Goal: Transaction & Acquisition: Purchase product/service

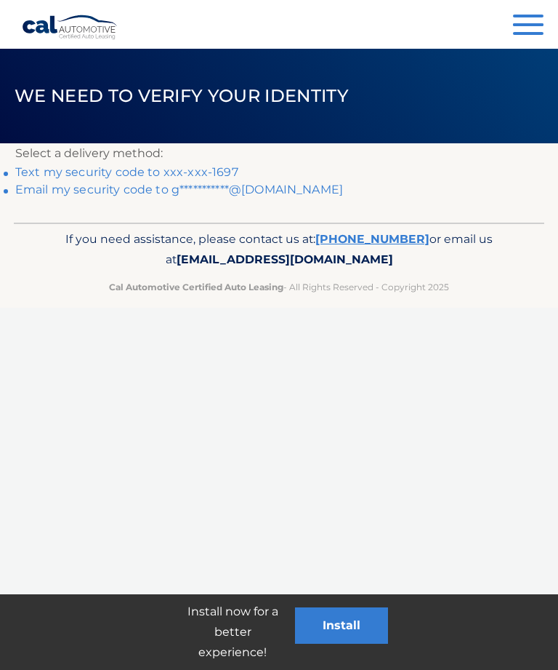
click at [198, 166] on link "Text my security code to xxx-xxx-1697" at bounding box center [126, 172] width 223 height 14
click at [183, 166] on link "Text my security code to xxx-xxx-1697" at bounding box center [126, 172] width 223 height 14
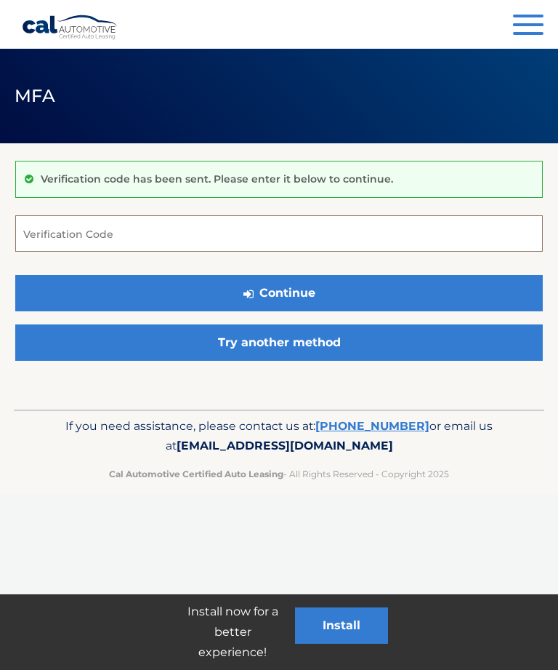
click at [174, 233] on input "Verification Code" at bounding box center [279, 233] width 528 height 36
type input "475642"
click at [304, 290] on button "Continue" at bounding box center [279, 293] width 528 height 36
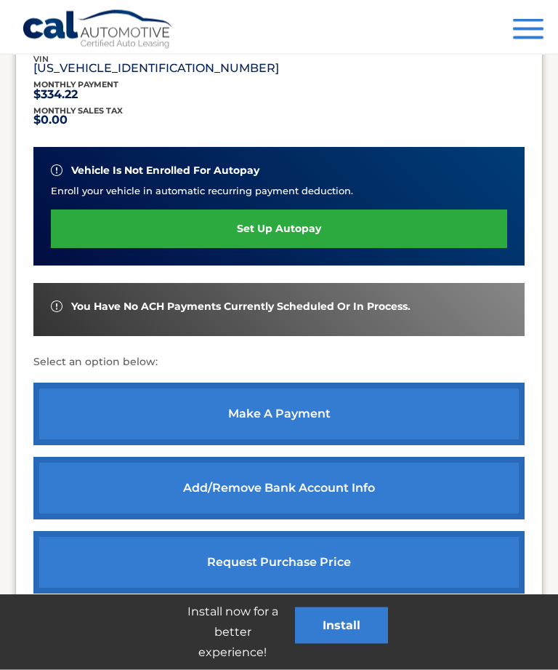
scroll to position [304, 0]
click at [291, 406] on link "make a payment" at bounding box center [278, 413] width 491 height 63
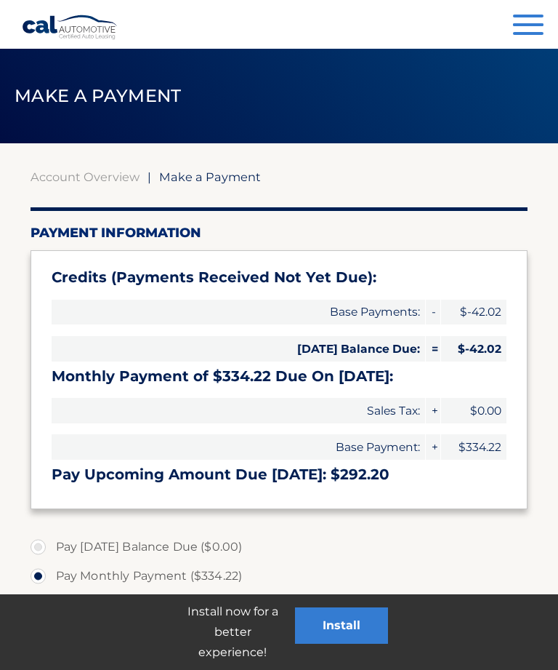
select select "YTYyODhlYjMtNjkyNi00YWNlLThhY2YtYThjNmNhN2NmNDQ3"
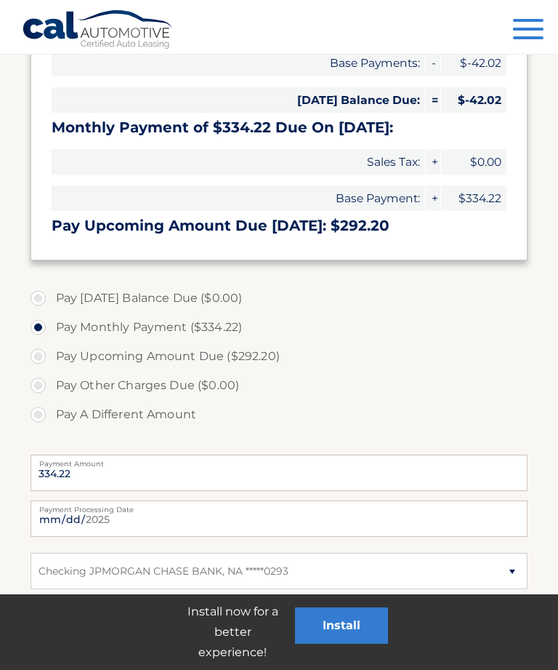
scroll to position [309, 0]
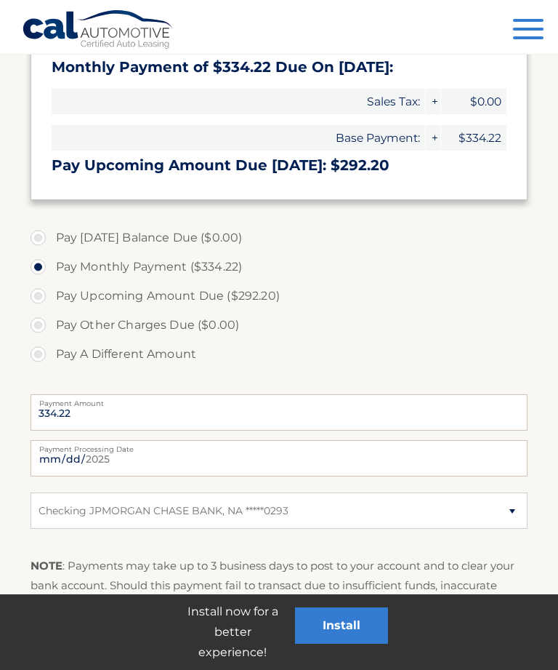
click at [36, 291] on label "Pay Upcoming Amount Due ($292.20)" at bounding box center [280, 295] width 498 height 29
click at [36, 291] on input "Pay Upcoming Amount Due ($292.20)" at bounding box center [43, 292] width 15 height 23
radio input "true"
type input "292.20"
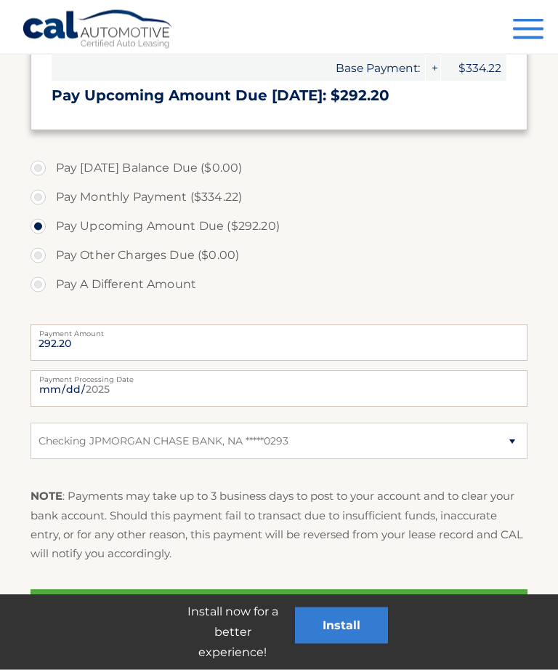
scroll to position [414, 0]
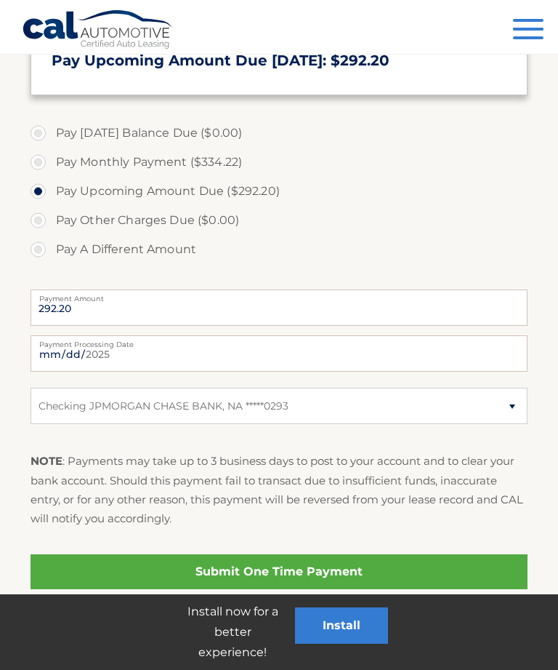
click at [296, 569] on link "Submit One Time Payment" at bounding box center [280, 571] width 498 height 35
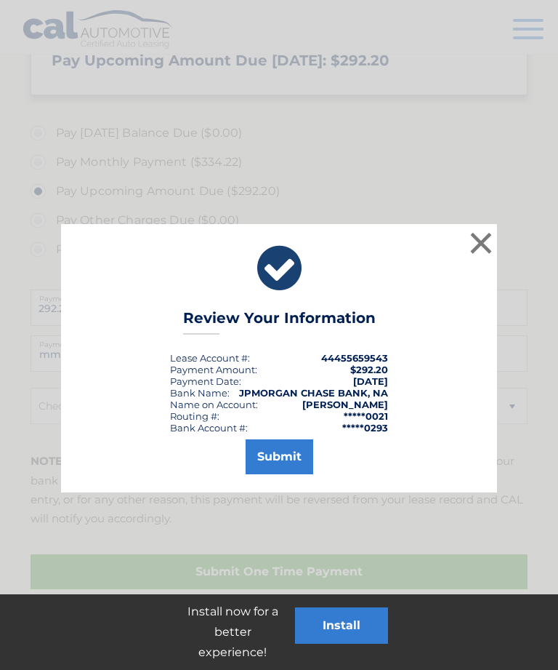
click at [287, 450] on button "Submit" at bounding box center [280, 456] width 68 height 35
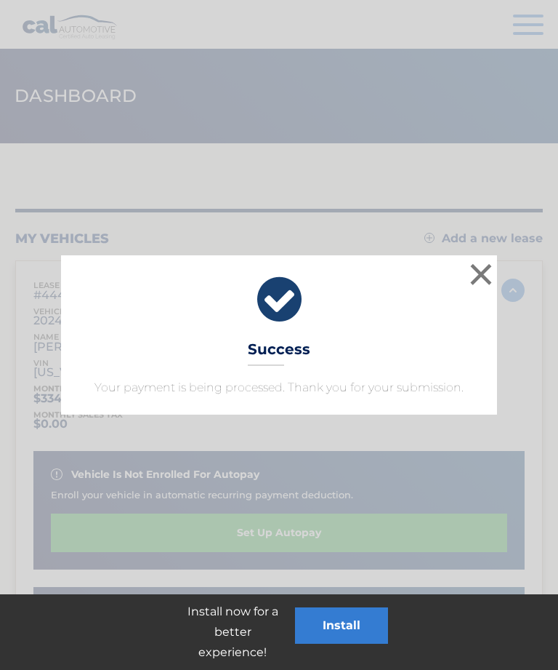
click at [489, 267] on button "×" at bounding box center [481, 274] width 29 height 29
